Goal: Information Seeking & Learning: Check status

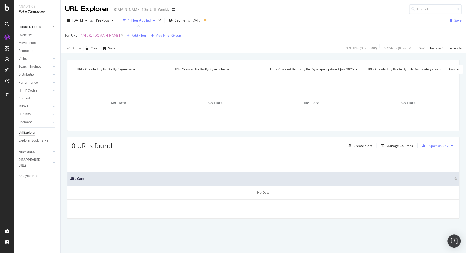
click at [109, 36] on span "^.*[URL][DOMAIN_NAME]" at bounding box center [100, 36] width 39 height 8
click at [115, 62] on input "[URL][DOMAIN_NAME]" at bounding box center [96, 58] width 52 height 9
click at [117, 57] on input "[URL][DOMAIN_NAME]" at bounding box center [96, 58] width 52 height 9
type input "[URL][DOMAIN_NAME]"
click at [127, 69] on div "Apply" at bounding box center [125, 69] width 8 height 5
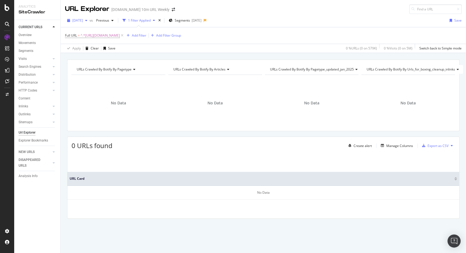
click at [83, 21] on span "[DATE]" at bounding box center [77, 20] width 11 height 5
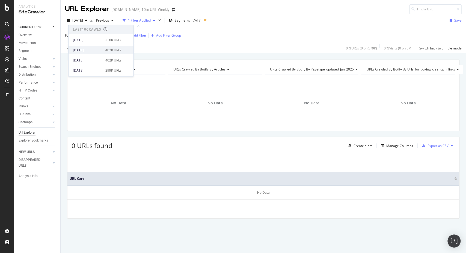
click at [105, 48] on div "402K URLs" at bounding box center [113, 50] width 16 height 5
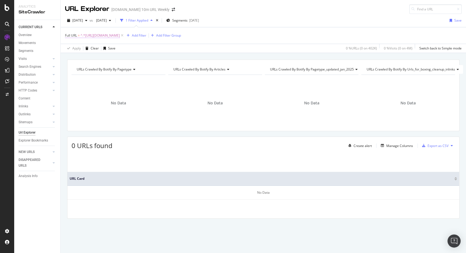
click at [111, 36] on span "^.*[URL][DOMAIN_NAME]" at bounding box center [100, 36] width 39 height 8
click at [90, 21] on div "button" at bounding box center [86, 20] width 7 height 3
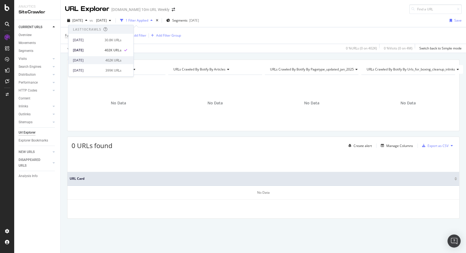
click at [100, 60] on div "[DATE]" at bounding box center [87, 60] width 29 height 5
